Goal: Information Seeking & Learning: Learn about a topic

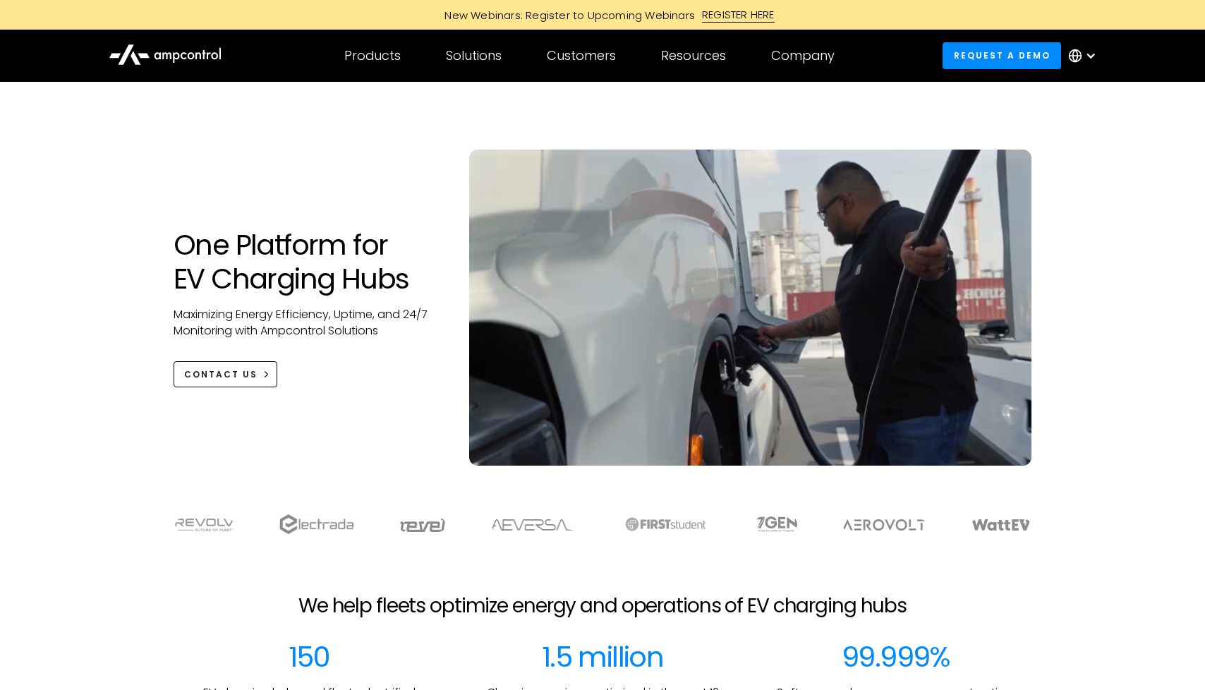
scroll to position [5142, 0]
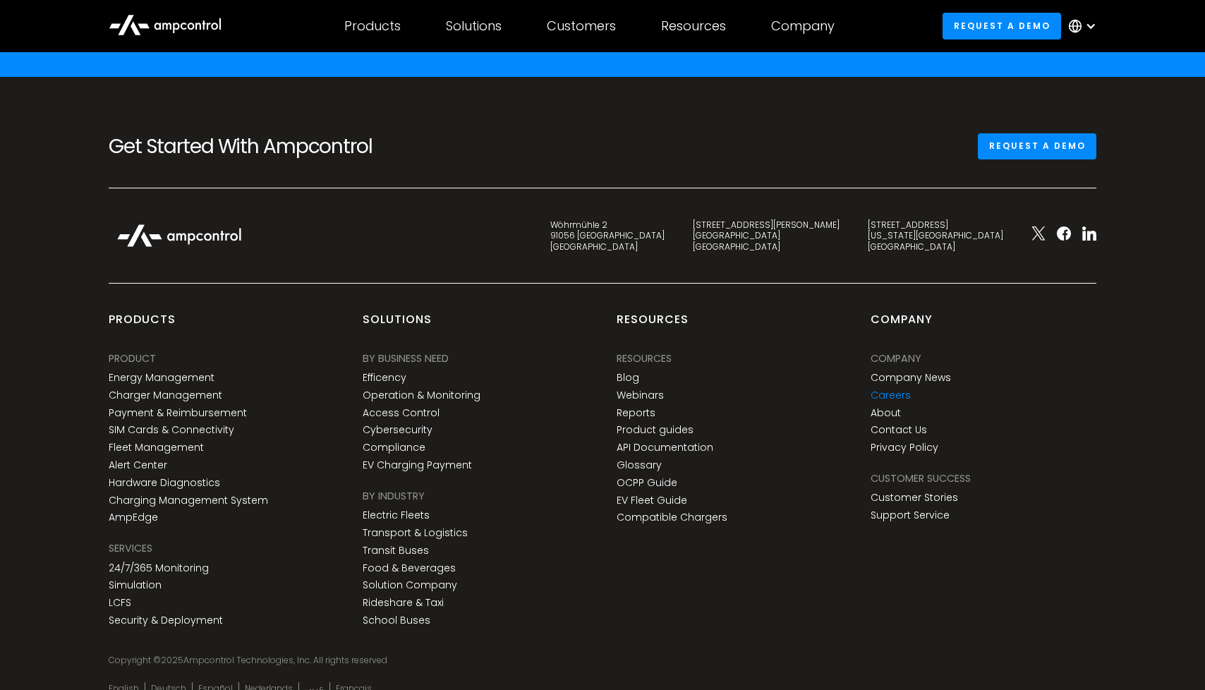
click at [886, 390] on link "Careers" at bounding box center [891, 396] width 40 height 12
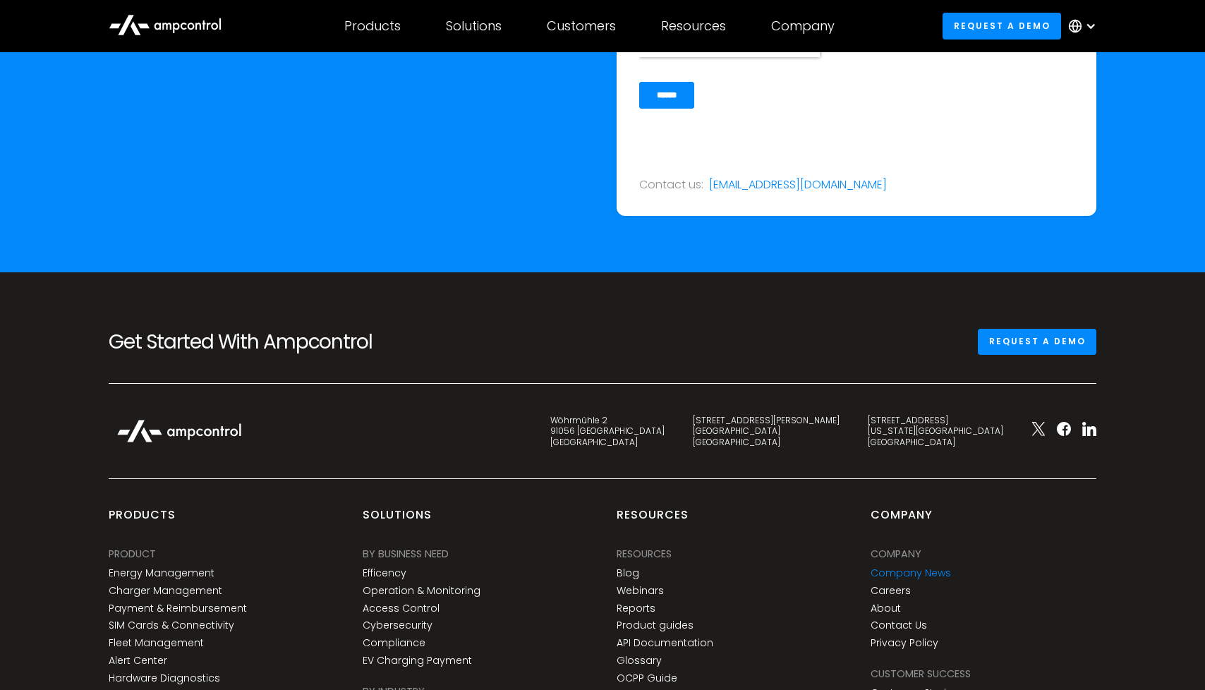
click at [914, 567] on link "Company News" at bounding box center [911, 573] width 80 height 12
click at [900, 585] on link "Careers" at bounding box center [891, 591] width 40 height 12
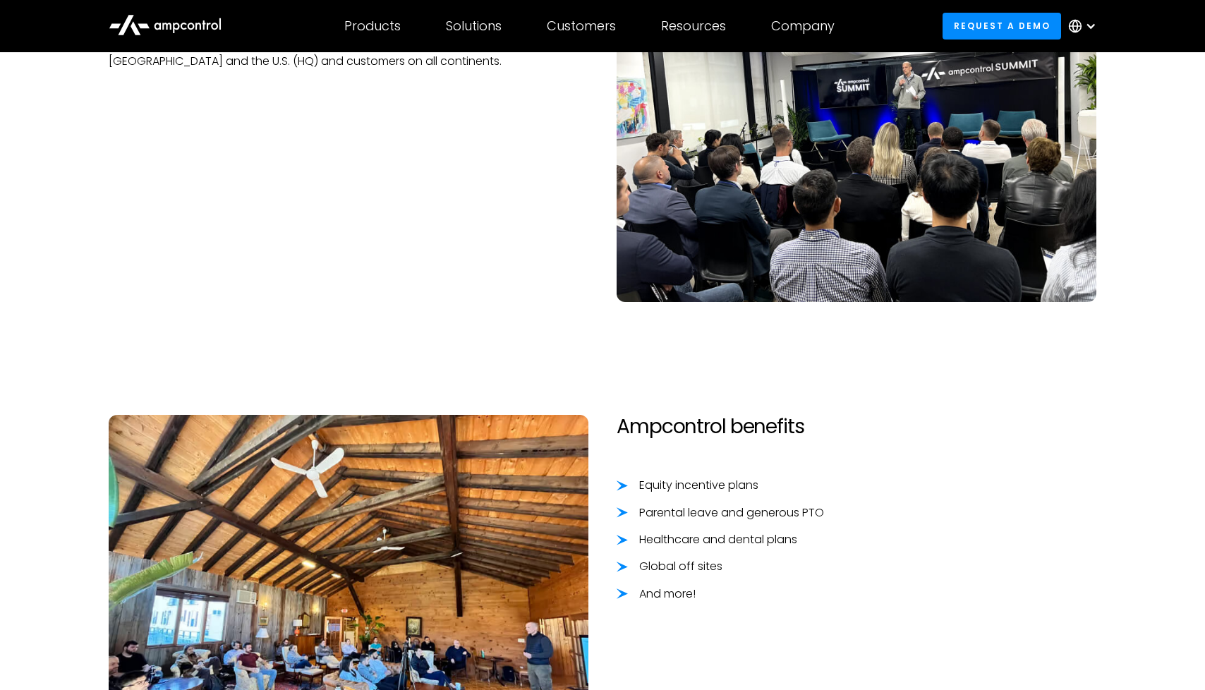
scroll to position [1166, 0]
